Goal: Entertainment & Leisure: Consume media (video, audio)

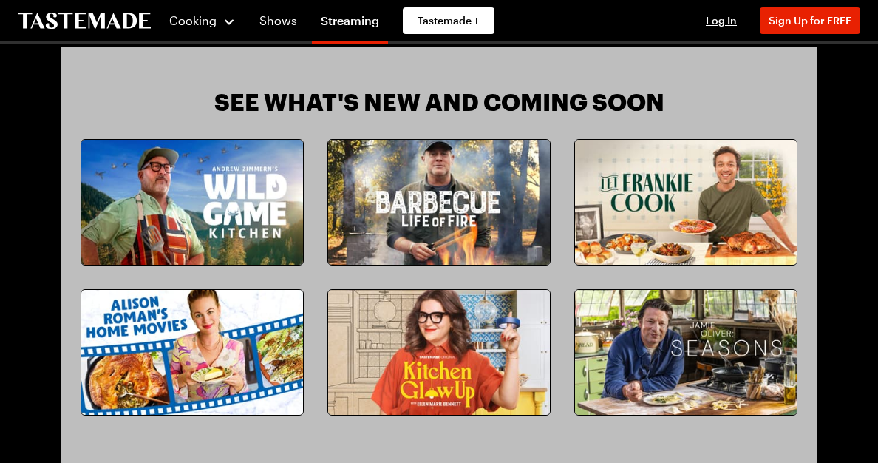
scroll to position [1190, 0]
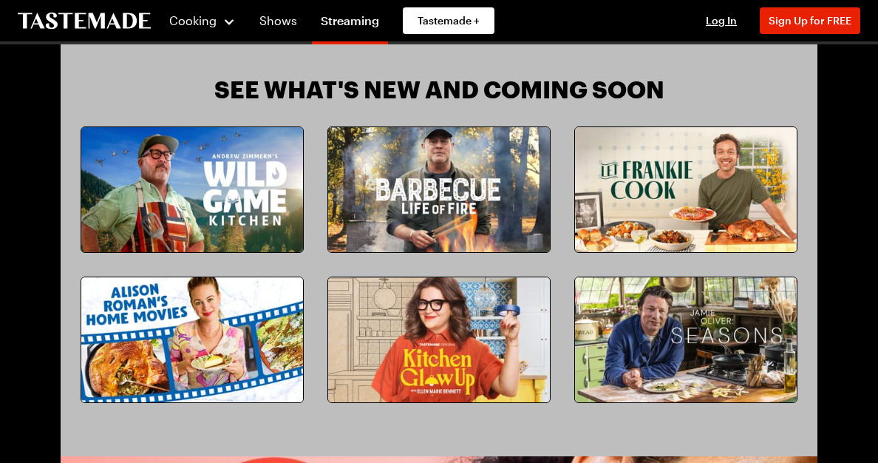
click at [228, 169] on img at bounding box center [192, 189] width 222 height 125
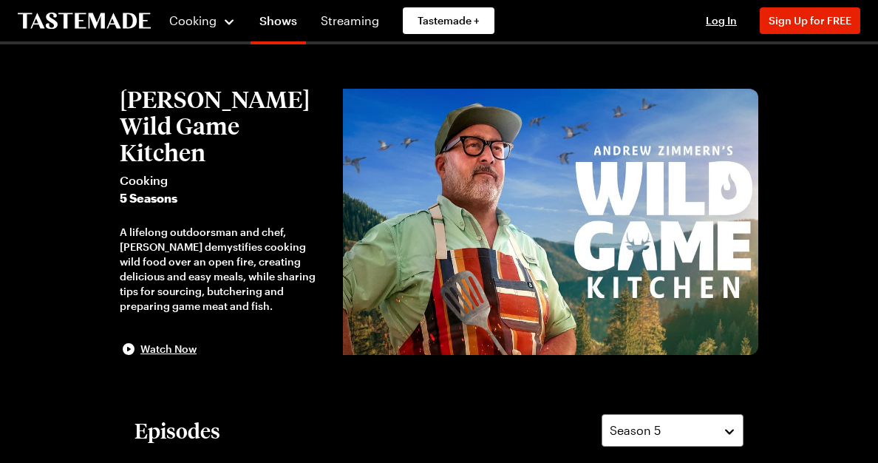
click at [230, 171] on span "Cooking" at bounding box center [224, 180] width 208 height 18
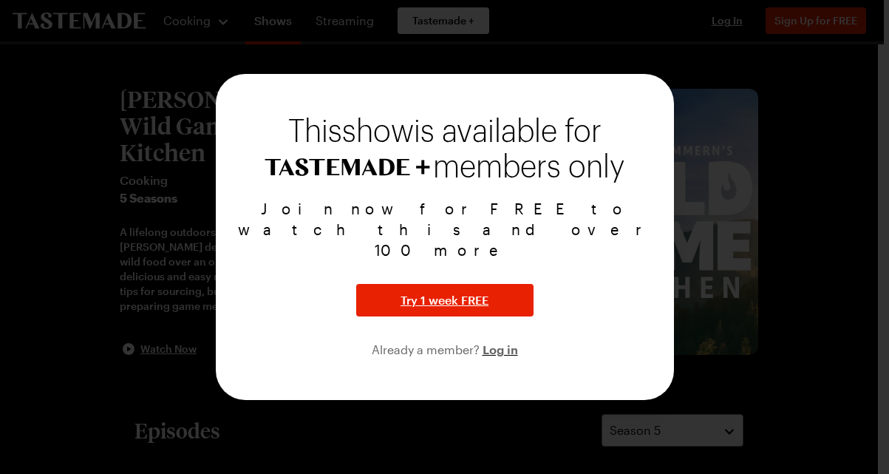
click at [508, 370] on div "This show is available for members only Join now for FREE to watch this and ove…" at bounding box center [445, 237] width 458 height 326
click at [452, 407] on div at bounding box center [444, 237] width 889 height 474
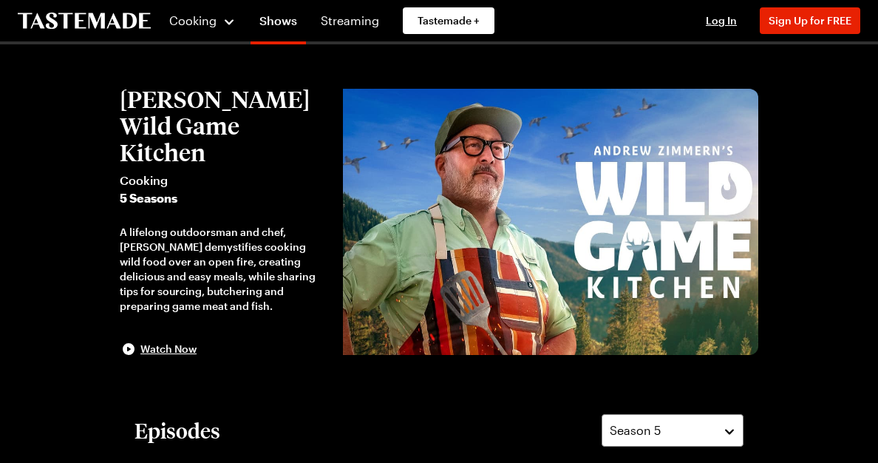
click at [407, 251] on img at bounding box center [550, 222] width 415 height 266
click at [165, 342] on span "Watch Now" at bounding box center [168, 349] width 56 height 15
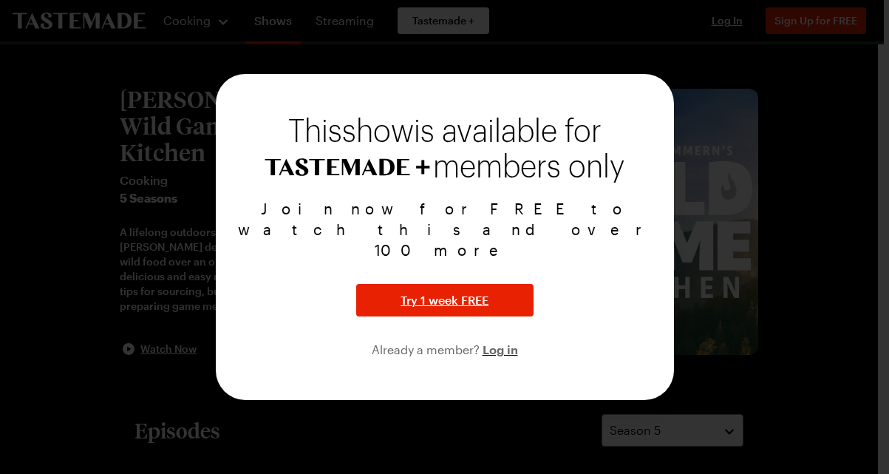
drag, startPoint x: 721, startPoint y: 180, endPoint x: 778, endPoint y: 47, distance: 144.0
click at [721, 179] on div at bounding box center [444, 237] width 889 height 474
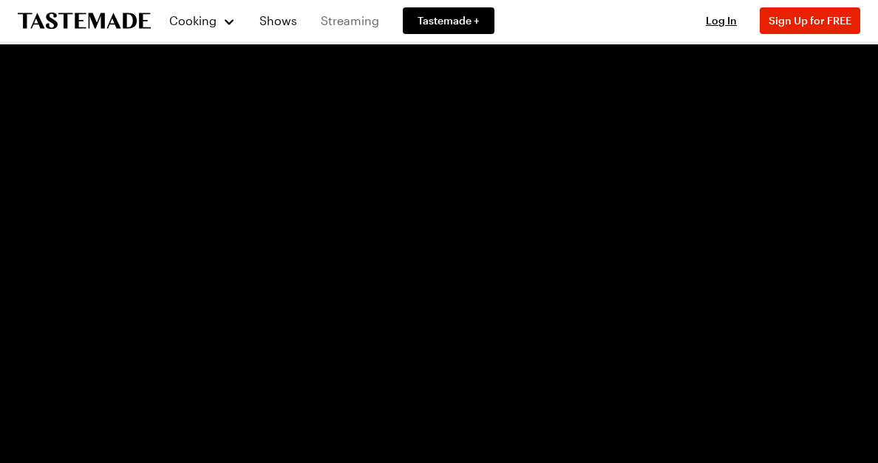
click at [353, 27] on link "Streaming" at bounding box center [350, 20] width 76 height 41
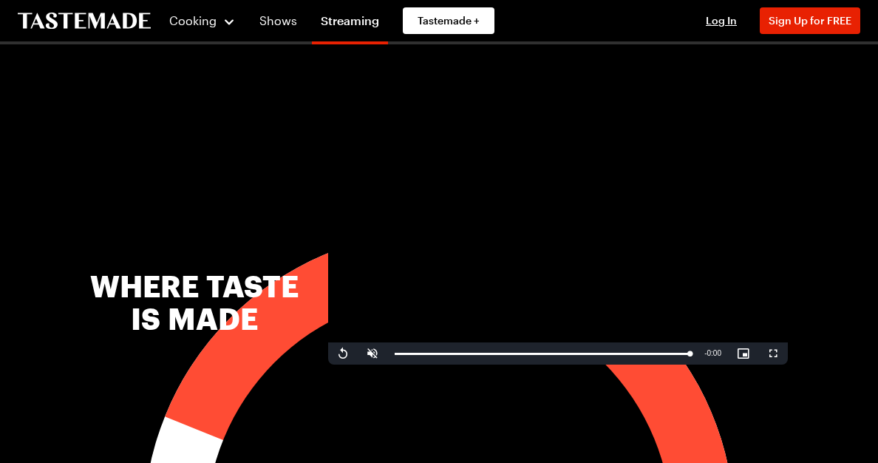
scroll to position [379, 0]
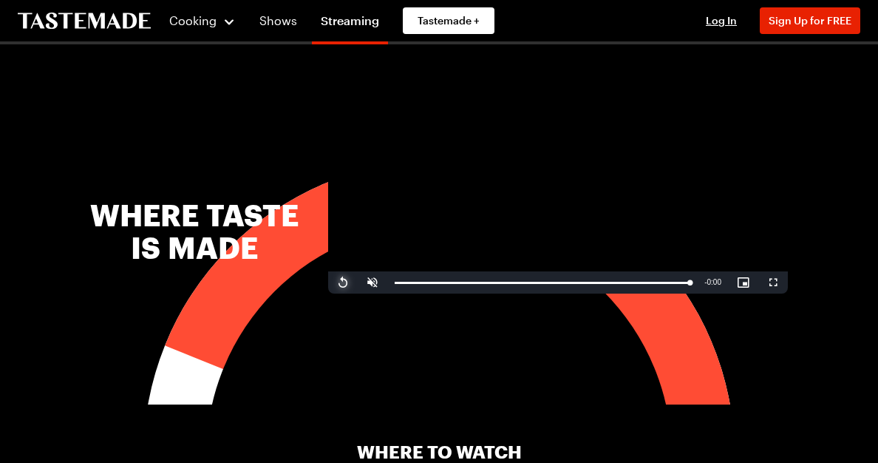
click at [350, 282] on span "Video Player" at bounding box center [343, 282] width 30 height 0
click at [370, 282] on span "Video Player" at bounding box center [373, 282] width 30 height 0
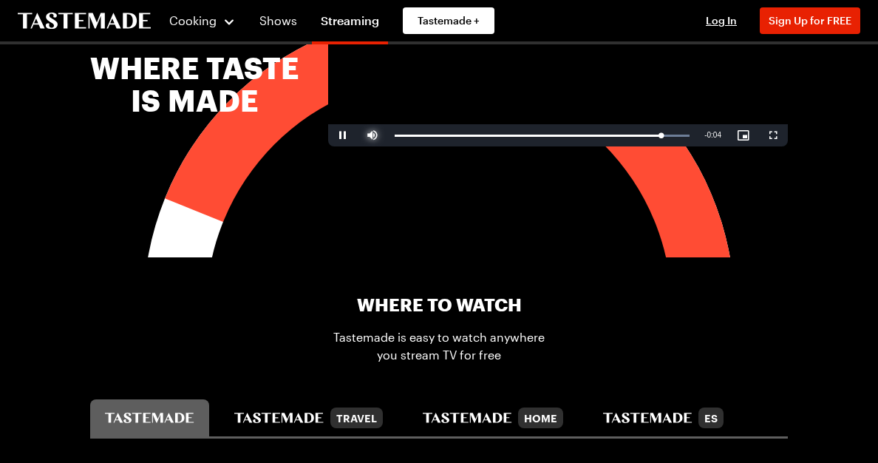
scroll to position [398, 0]
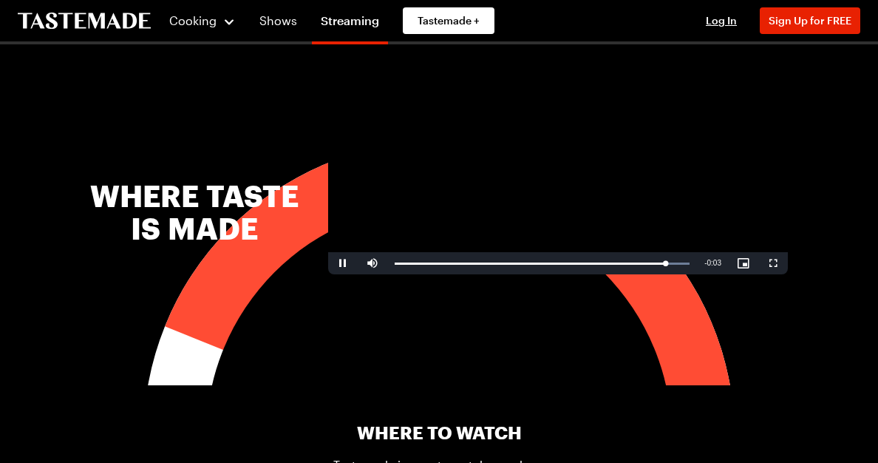
click at [518, 192] on video "Video Player" at bounding box center [558, 145] width 460 height 259
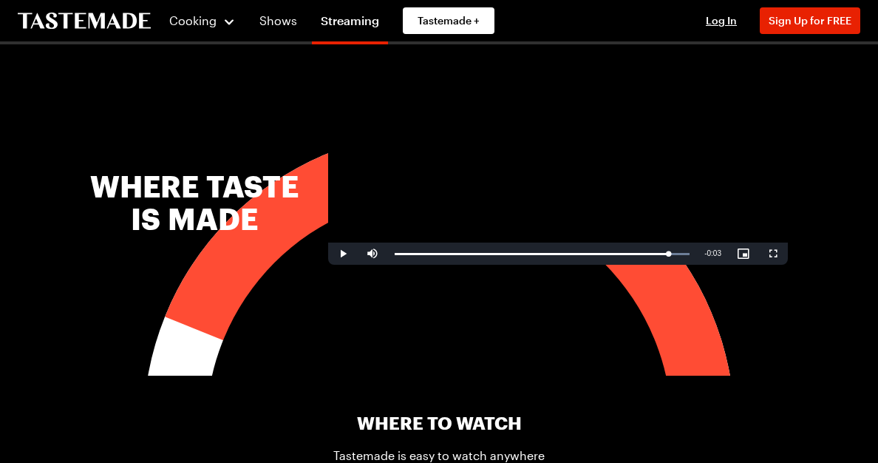
scroll to position [0, 0]
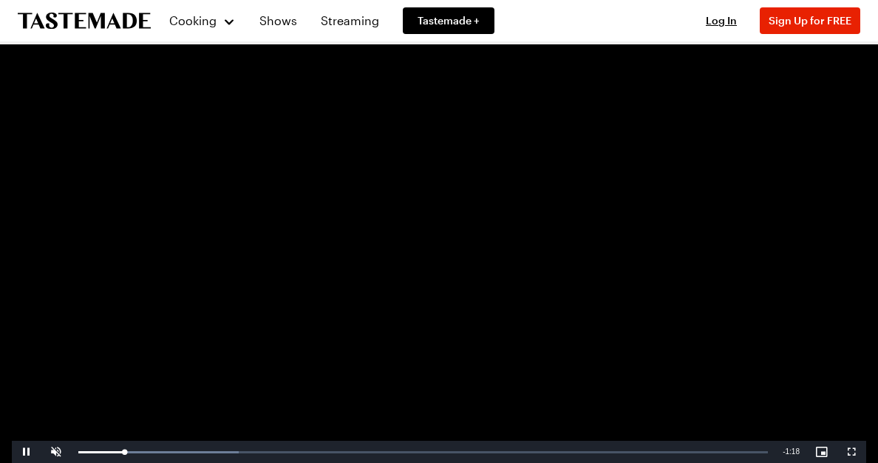
scroll to position [123, 0]
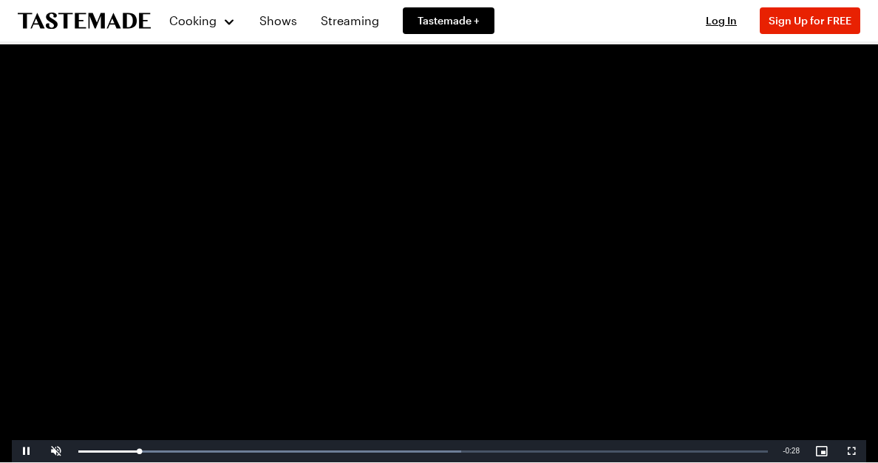
scroll to position [95, 0]
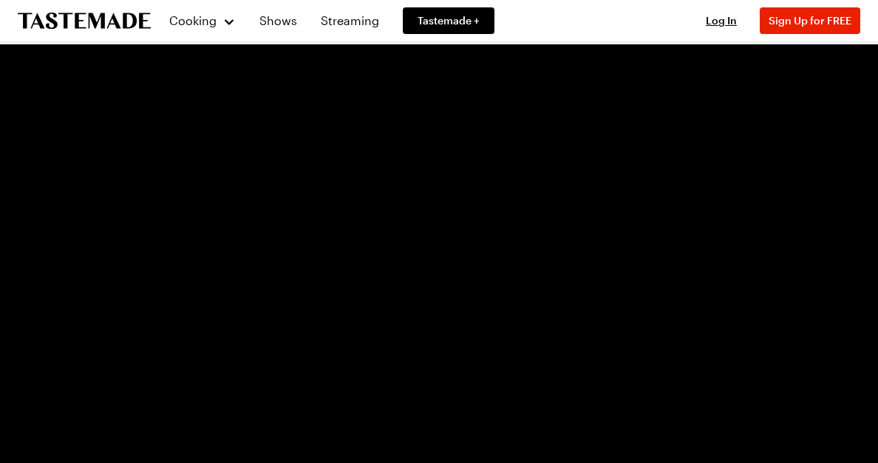
scroll to position [137, 0]
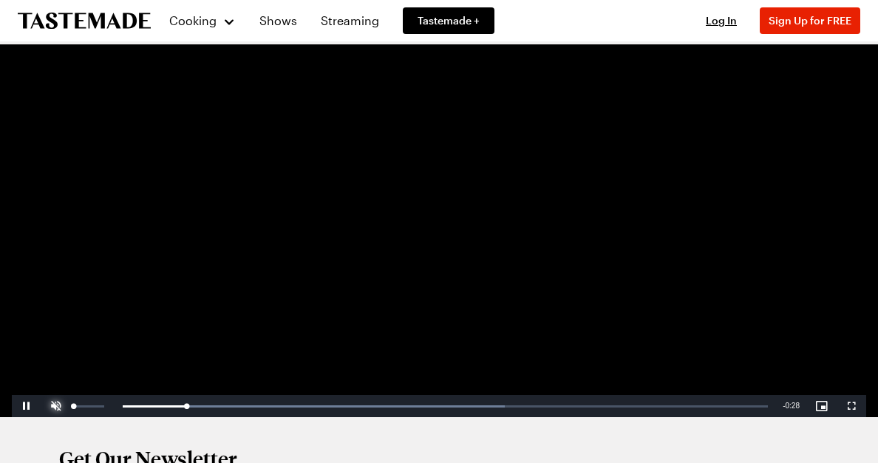
click at [52, 406] on span "Video Player" at bounding box center [56, 406] width 30 height 0
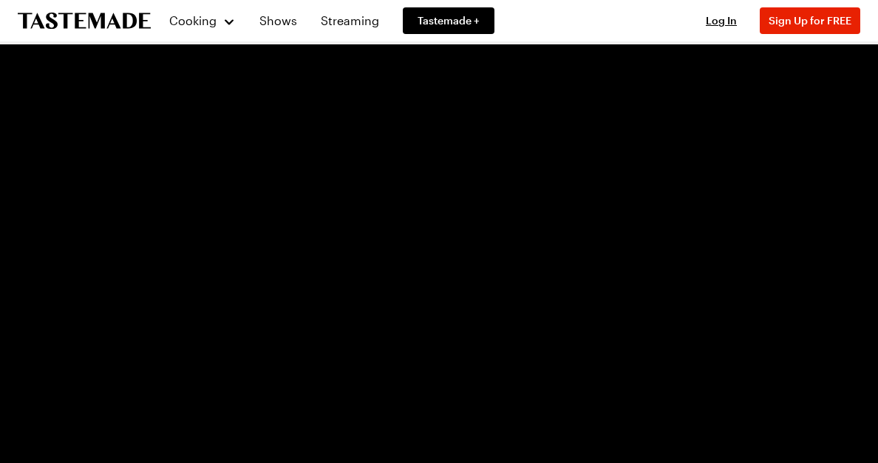
scroll to position [41, 0]
